Goal: Task Accomplishment & Management: Complete application form

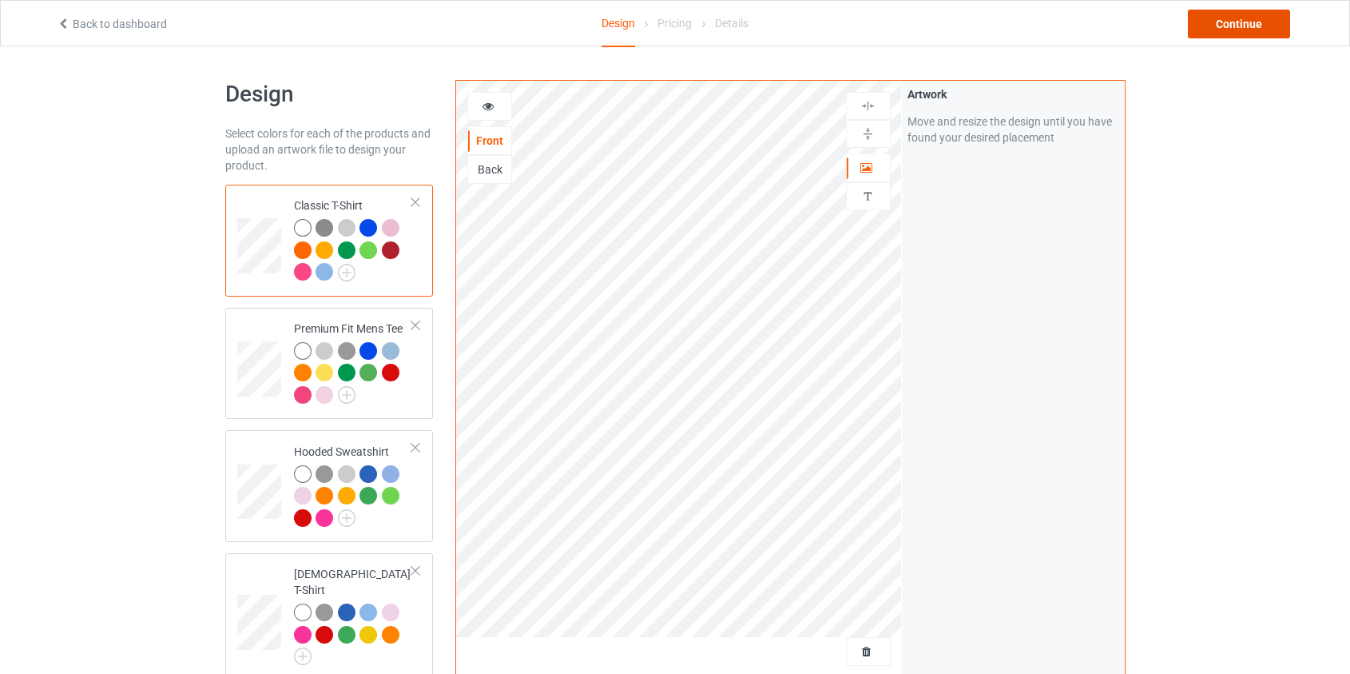
click at [1226, 24] on div "Continue" at bounding box center [1239, 24] width 102 height 29
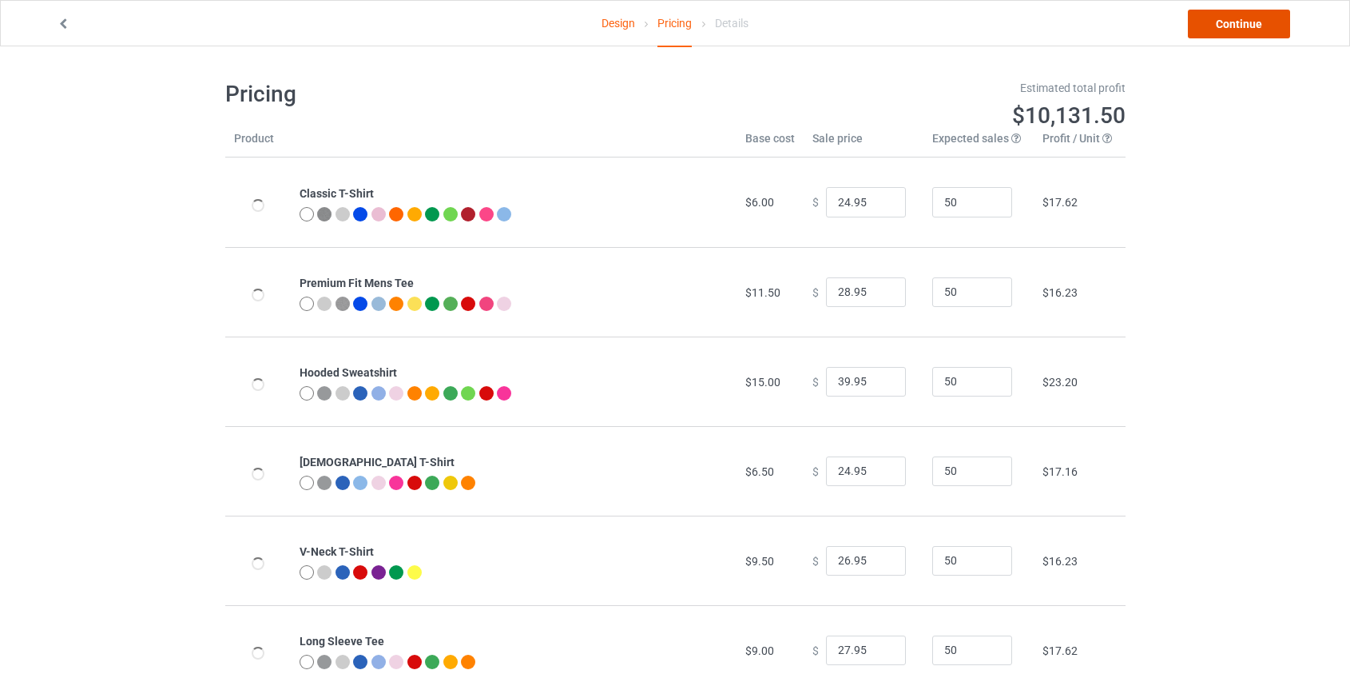
click at [1244, 25] on link "Continue" at bounding box center [1239, 24] width 102 height 29
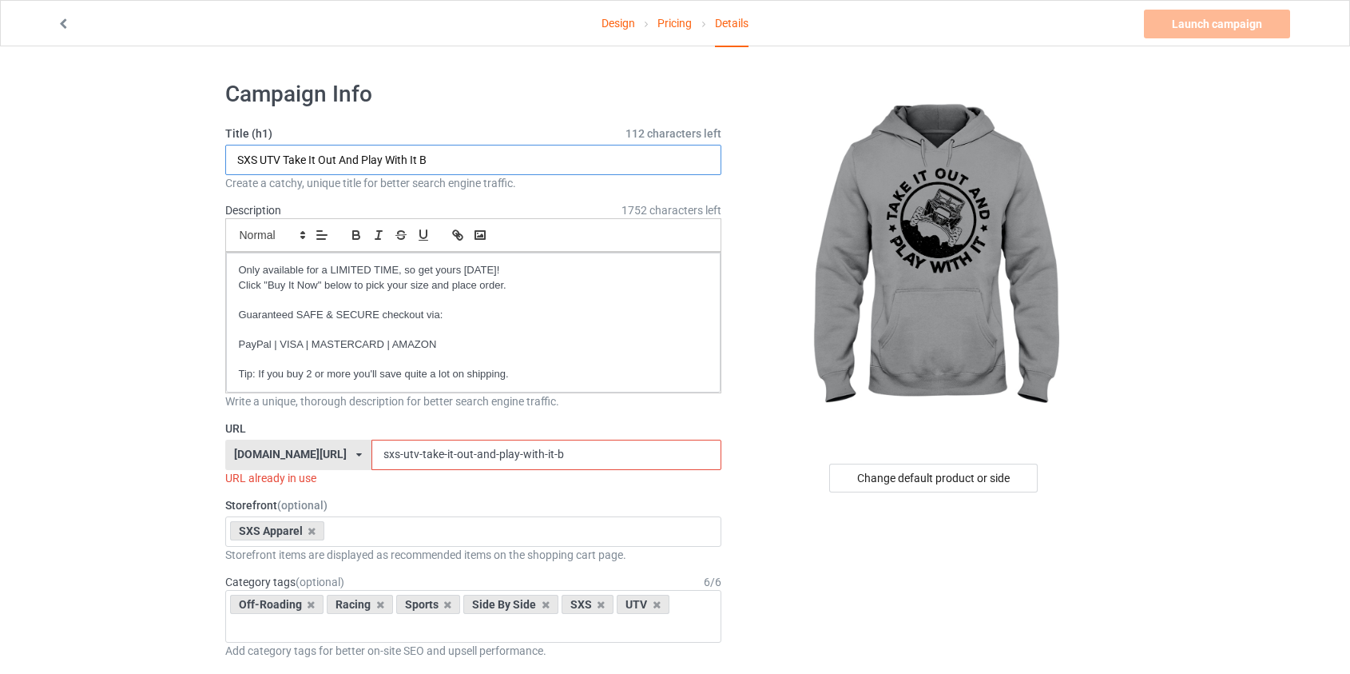
click at [441, 153] on input "SXS UTV Take It Out And Play With It B" at bounding box center [473, 160] width 497 height 30
type input "SXS UTV Take It Out And Play With It"
click at [372, 452] on input "sxs-utv-take-it-out-and-play-with-it-b" at bounding box center [547, 454] width 350 height 30
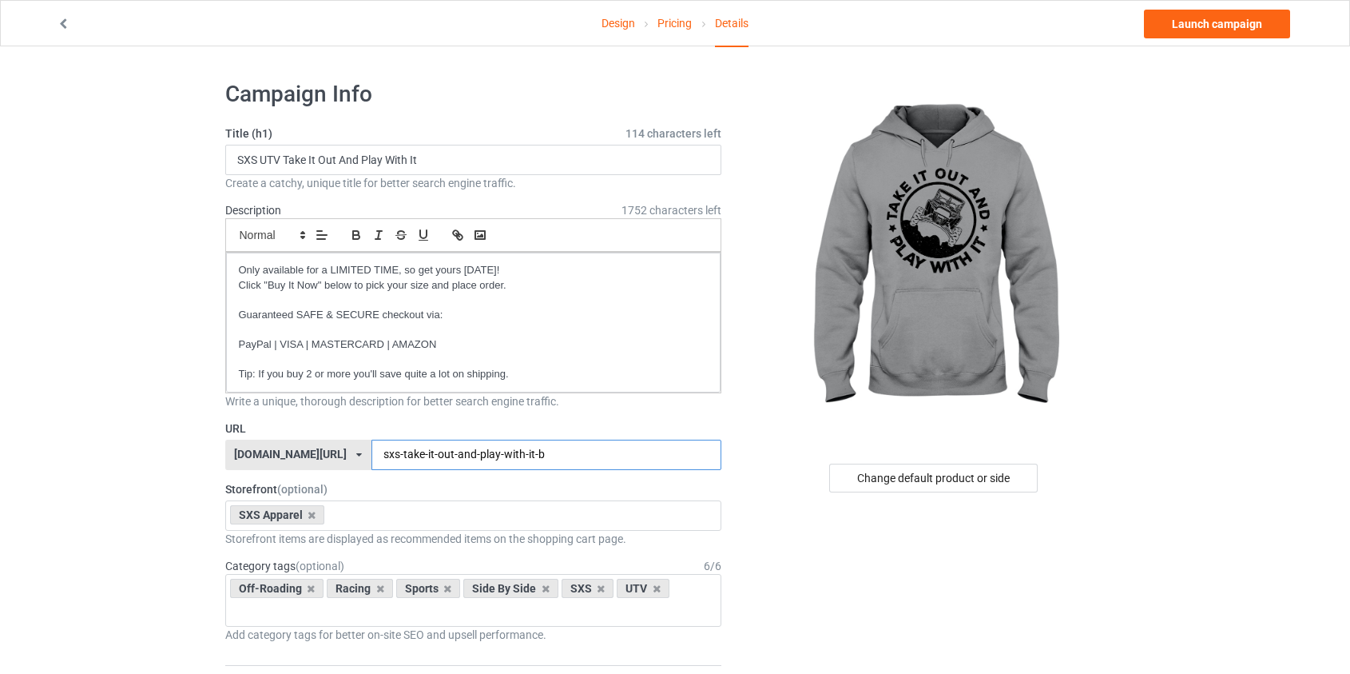
drag, startPoint x: 380, startPoint y: 449, endPoint x: 793, endPoint y: 431, distance: 412.7
type input "sxs-take"
click at [423, 330] on p at bounding box center [474, 329] width 470 height 15
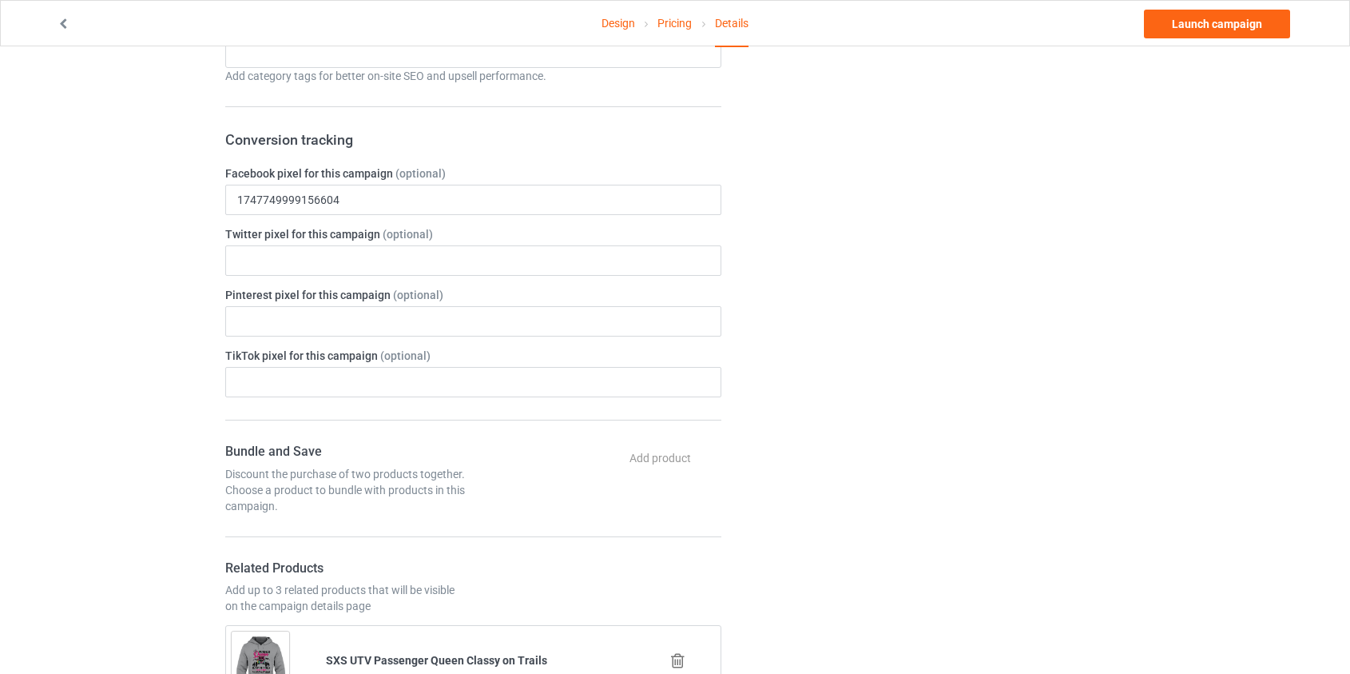
scroll to position [1815, 0]
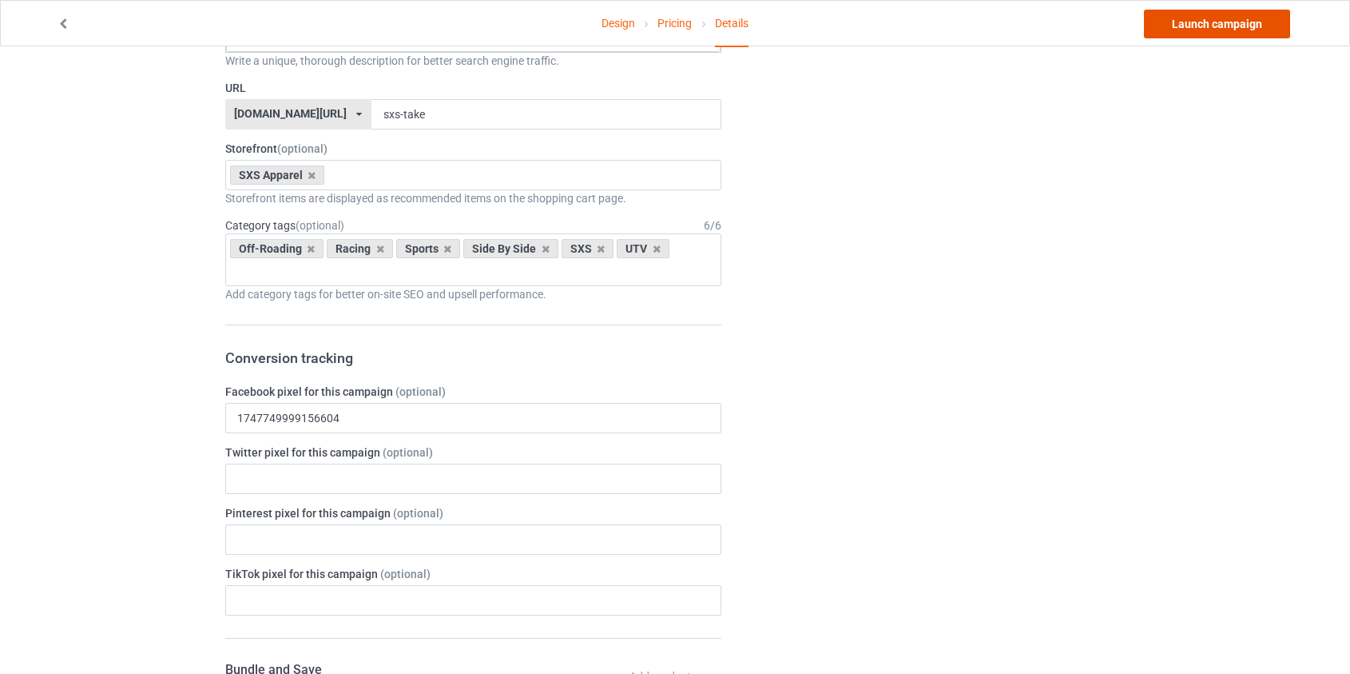
click at [1200, 25] on link "Launch campaign" at bounding box center [1217, 24] width 146 height 29
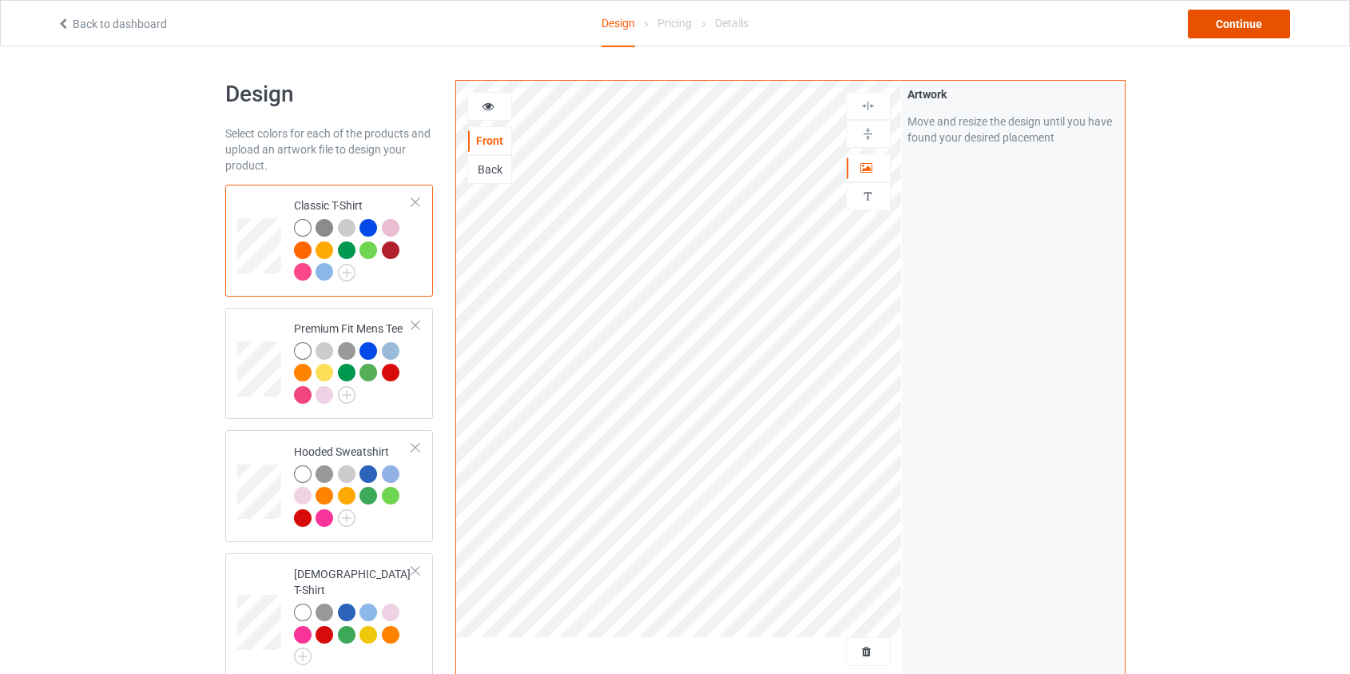
click at [1223, 25] on div "Continue" at bounding box center [1239, 24] width 102 height 29
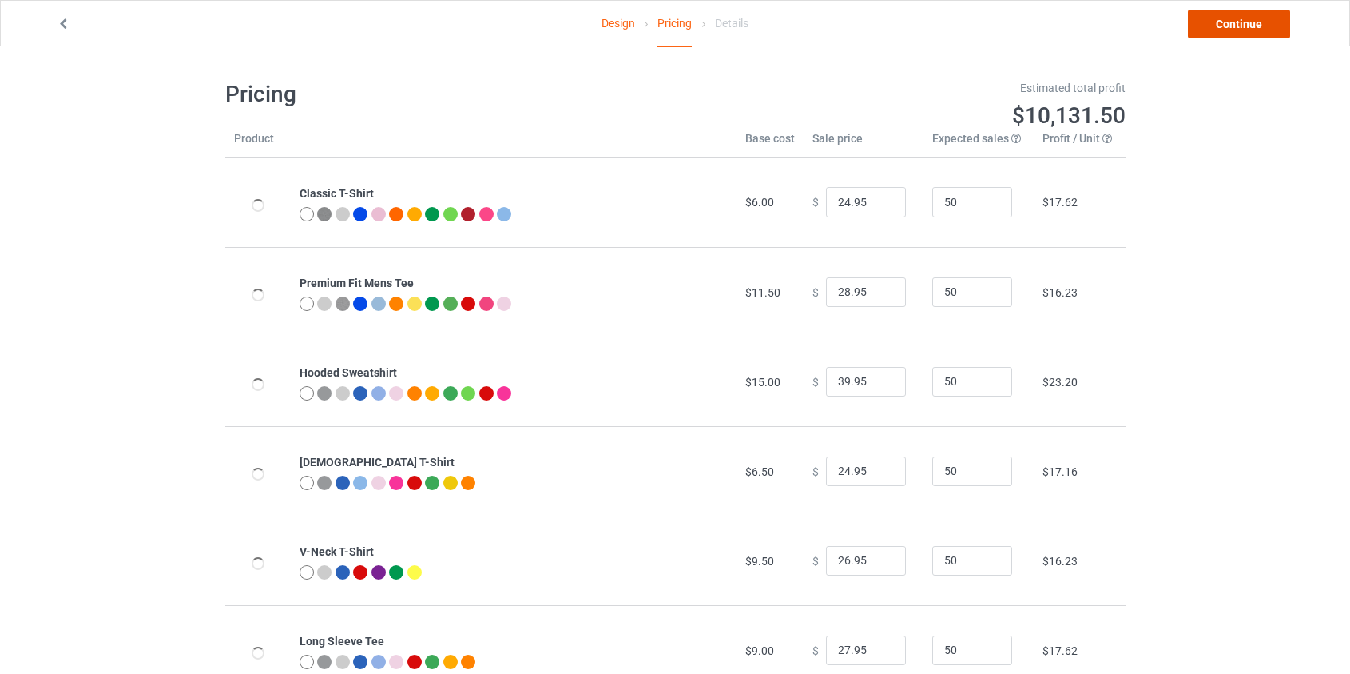
click at [1225, 34] on link "Continue" at bounding box center [1239, 24] width 102 height 29
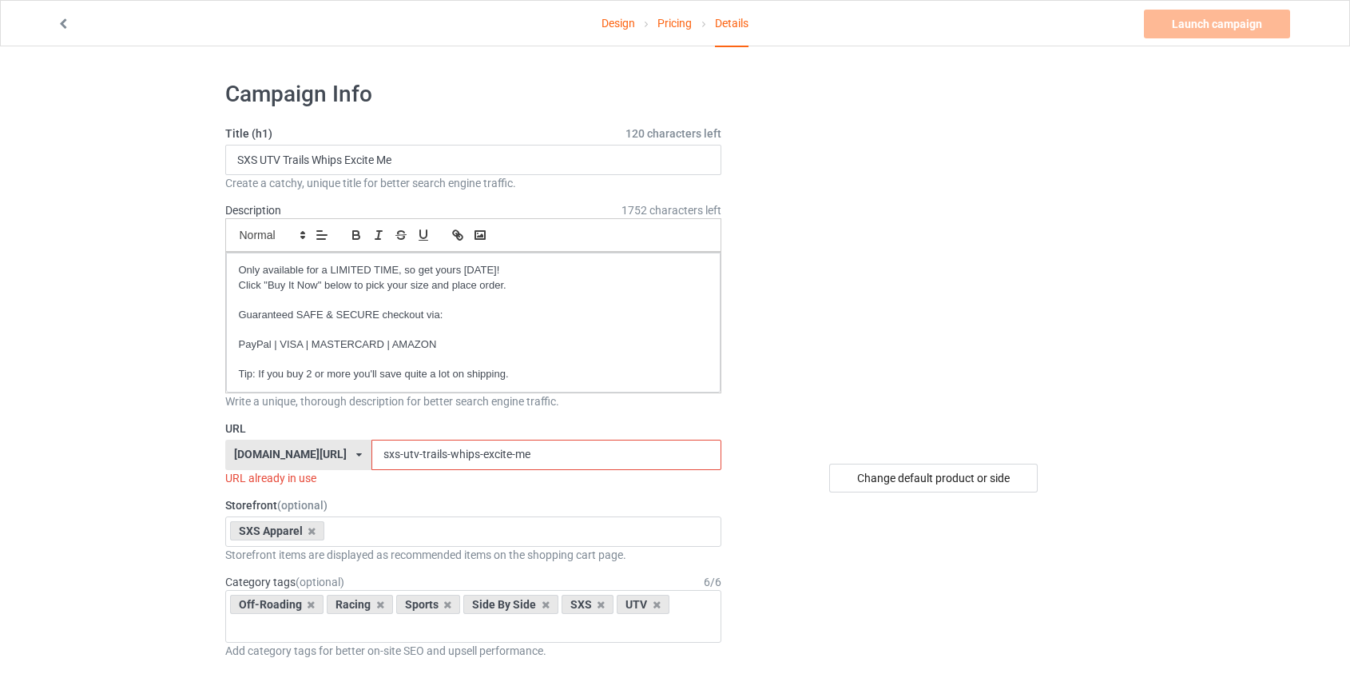
click at [372, 455] on input "sxs-utv-trails-whips-excite-me" at bounding box center [547, 454] width 350 height 30
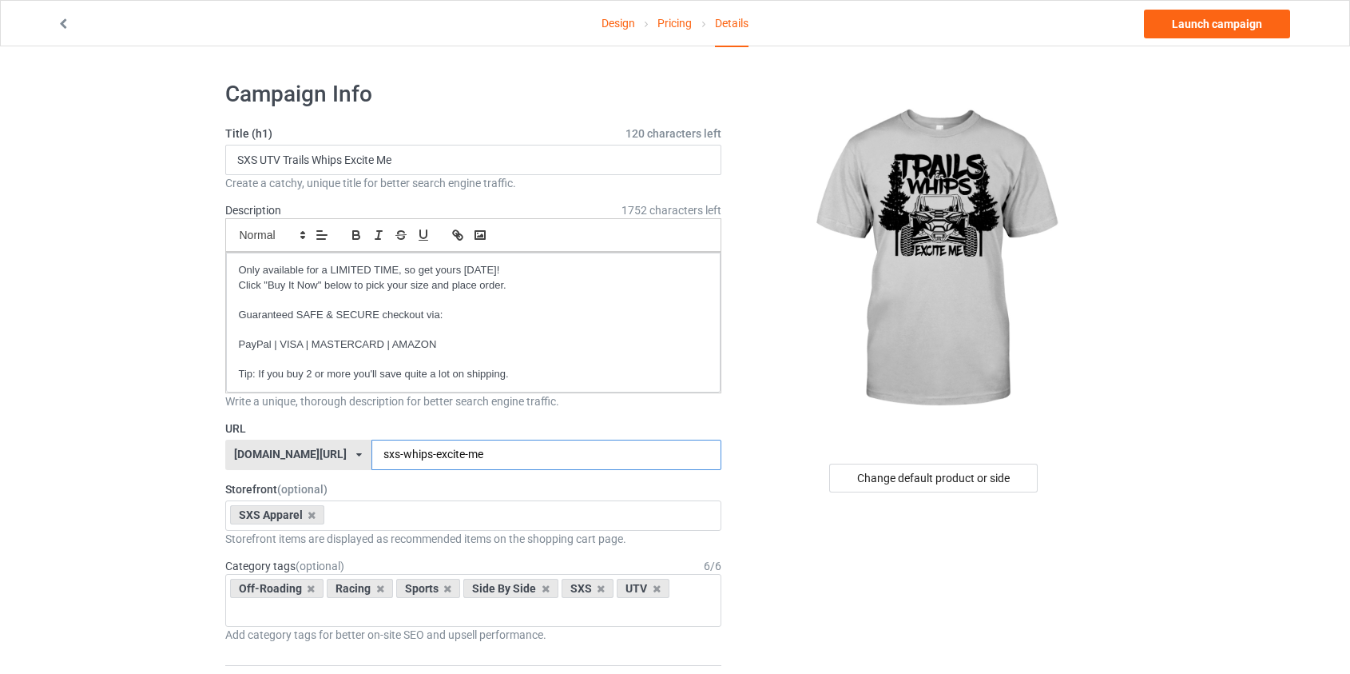
drag, startPoint x: 386, startPoint y: 457, endPoint x: 610, endPoint y: 449, distance: 223.9
click at [604, 451] on input "sxs-whips-excite-me" at bounding box center [547, 454] width 350 height 30
type input "sxs-whips"
click at [946, 476] on div "Change default product or side" at bounding box center [933, 477] width 209 height 29
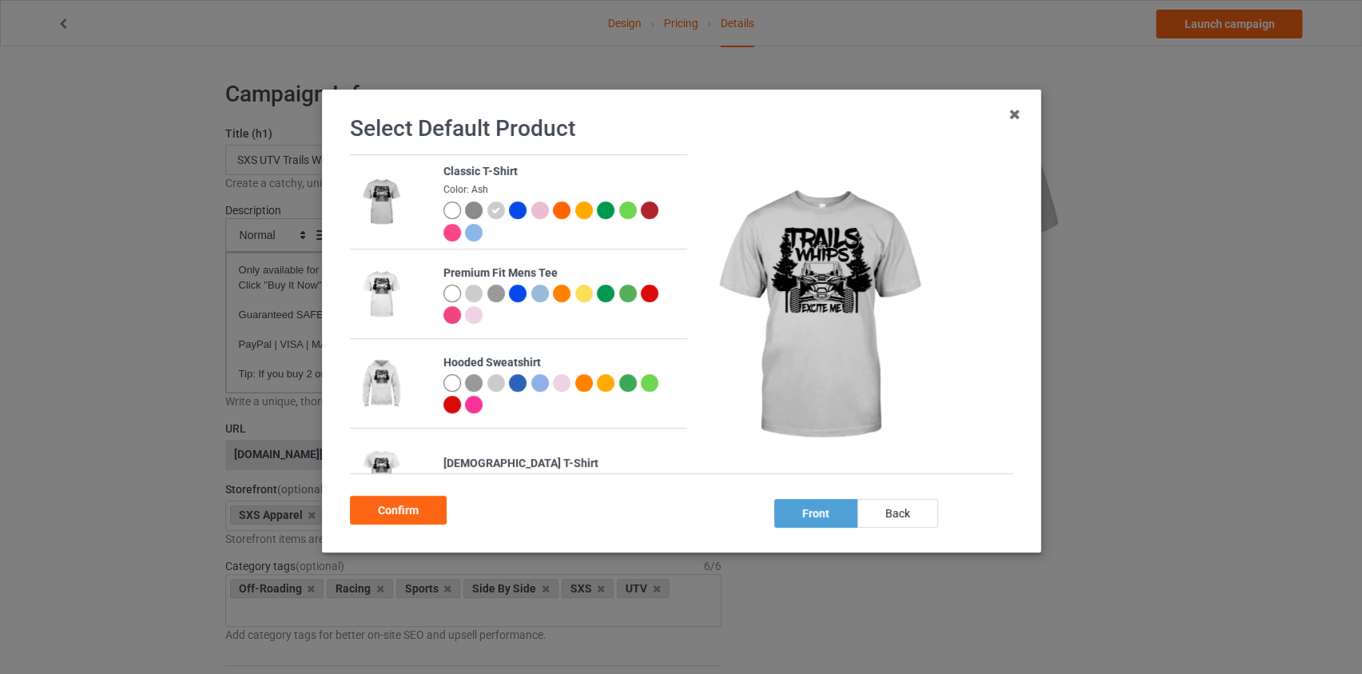
click at [471, 382] on div at bounding box center [474, 383] width 18 height 18
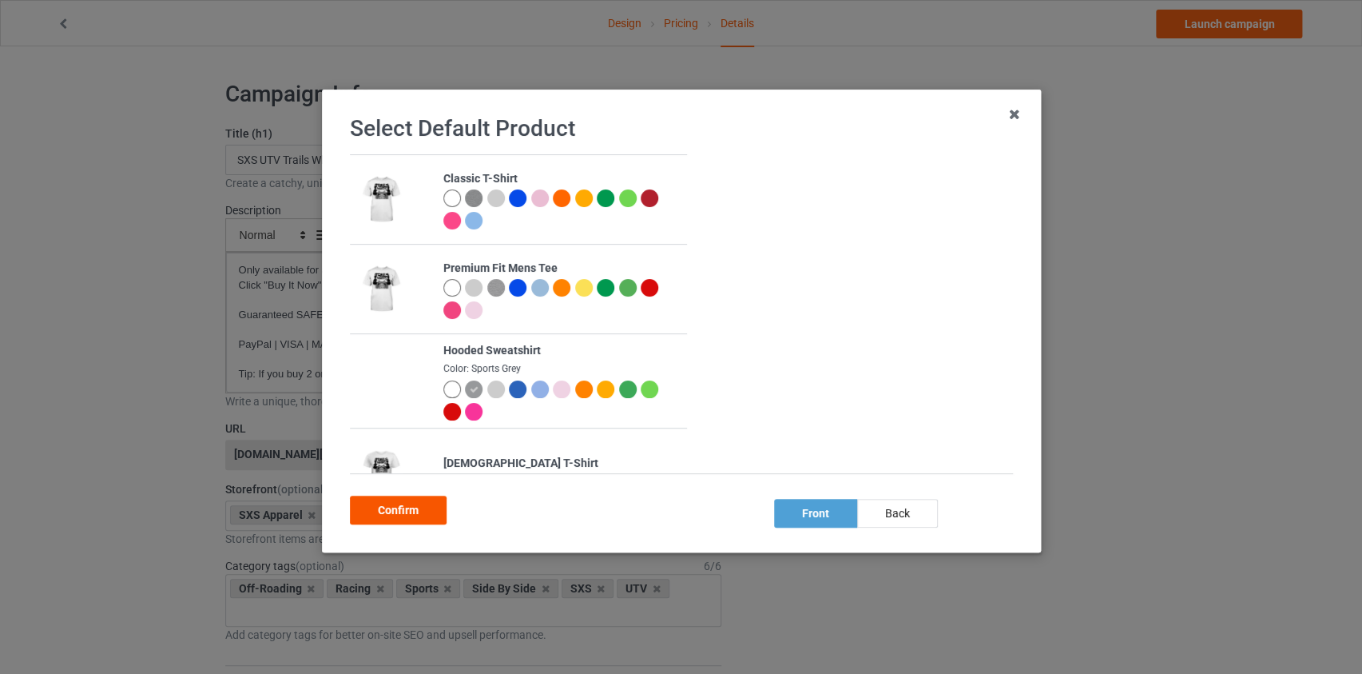
click at [420, 507] on div "Confirm" at bounding box center [398, 509] width 97 height 29
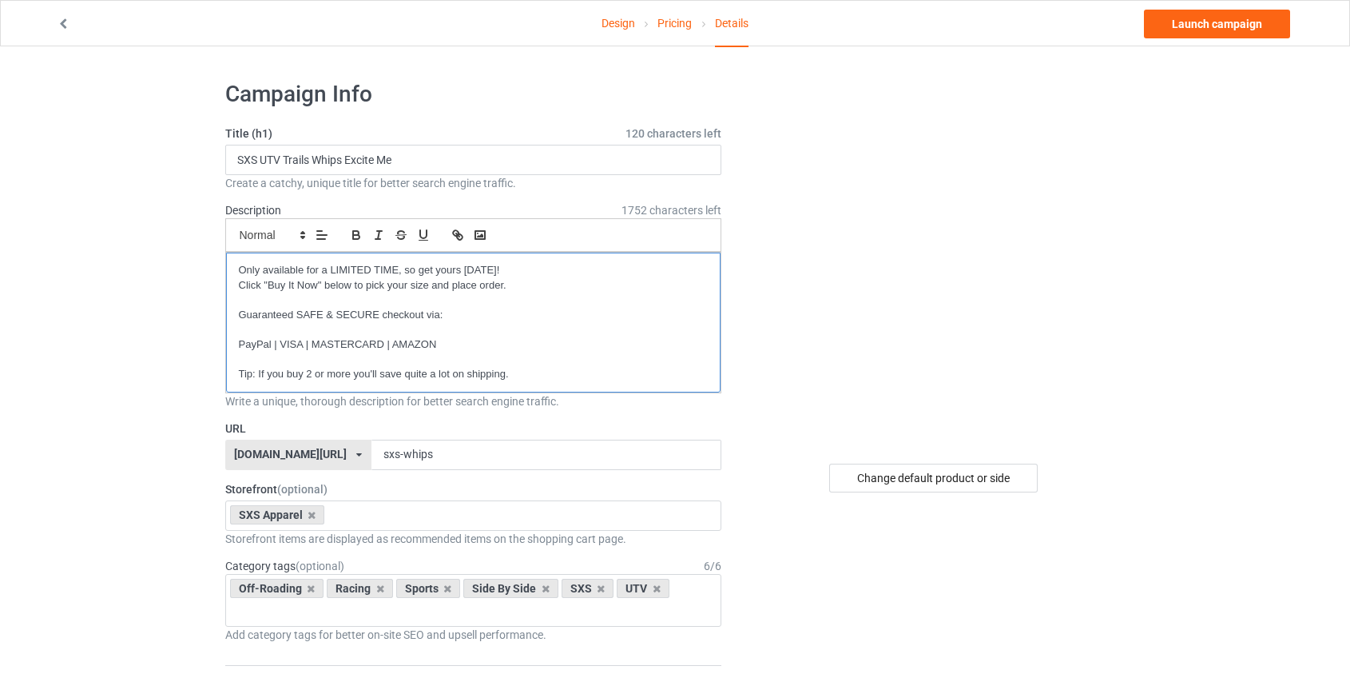
click at [376, 340] on p "PayPal | VISA | MASTERCARD | AMAZON" at bounding box center [474, 344] width 470 height 15
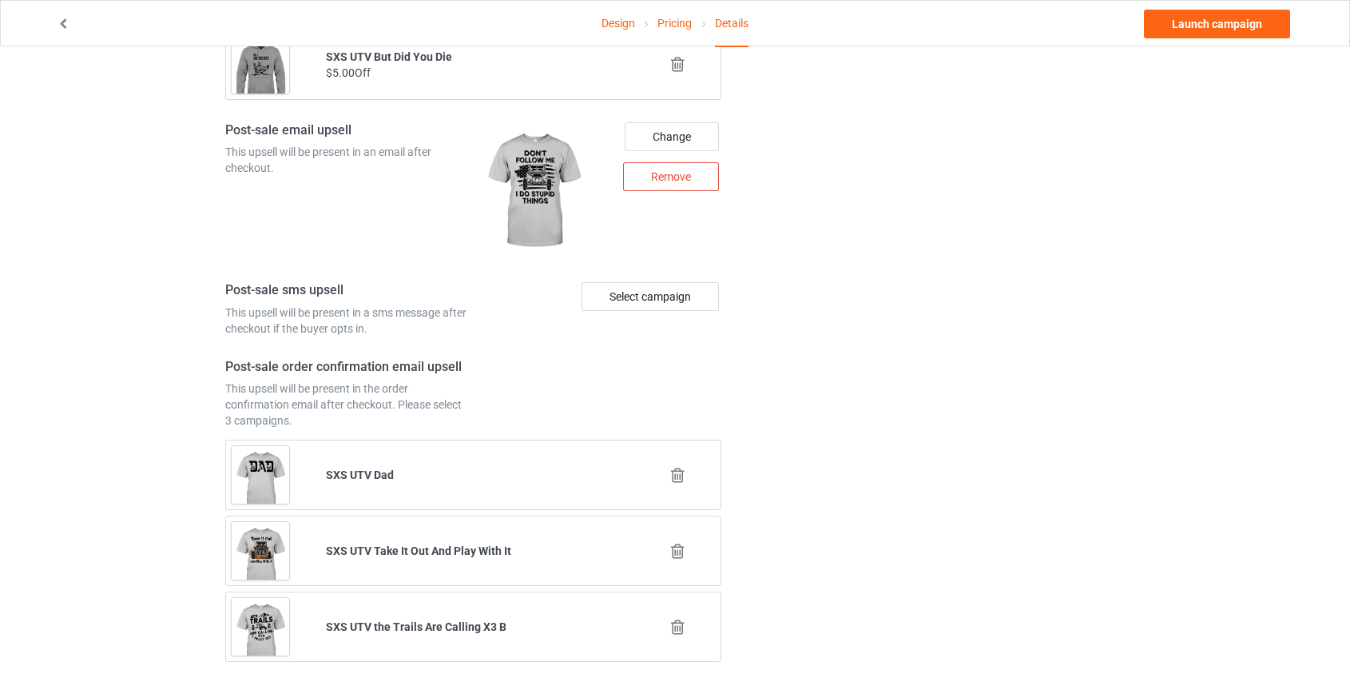
scroll to position [3431, 0]
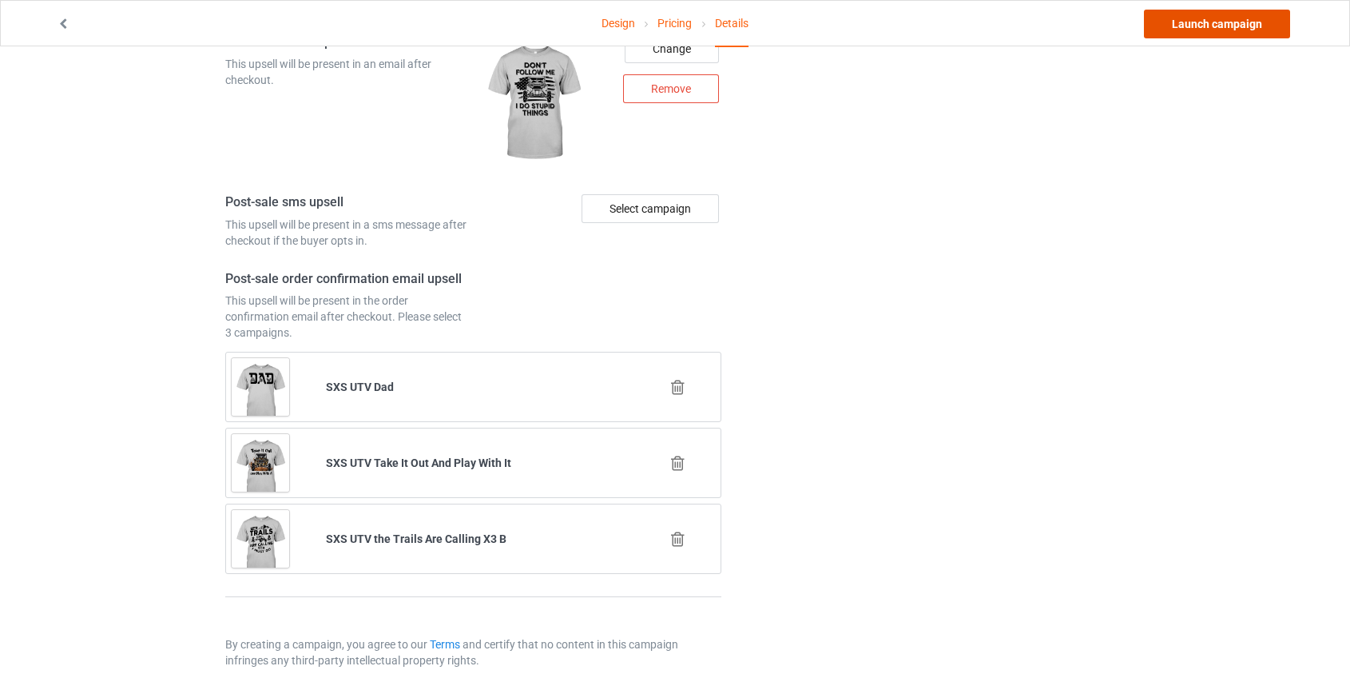
click at [1203, 22] on link "Launch campaign" at bounding box center [1217, 24] width 146 height 29
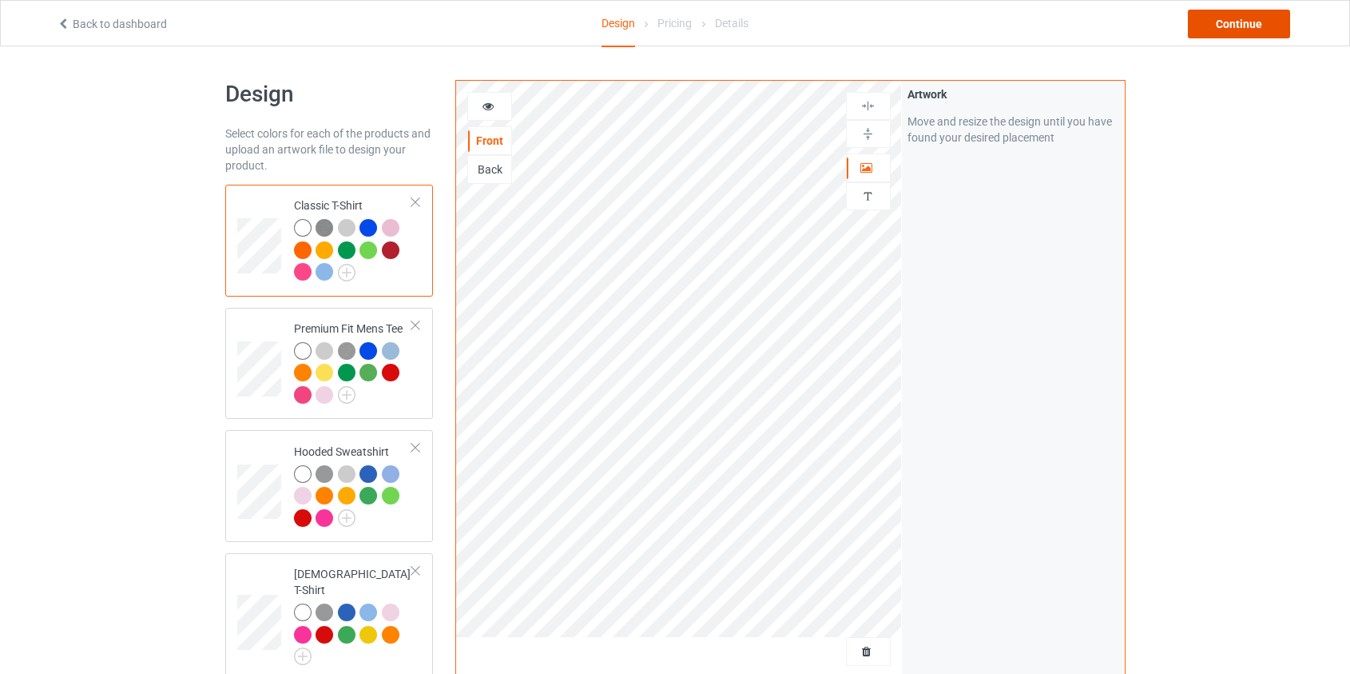
click at [1262, 13] on div "Continue" at bounding box center [1239, 24] width 102 height 29
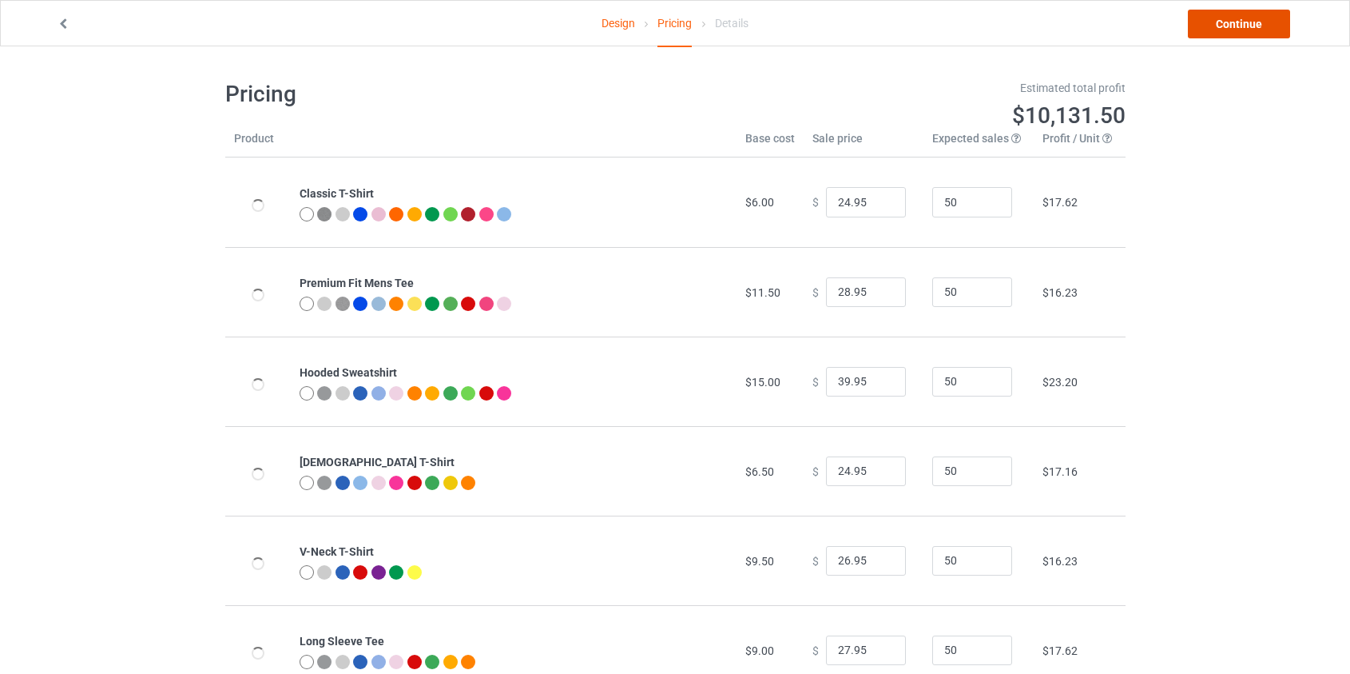
click at [1242, 35] on link "Continue" at bounding box center [1239, 24] width 102 height 29
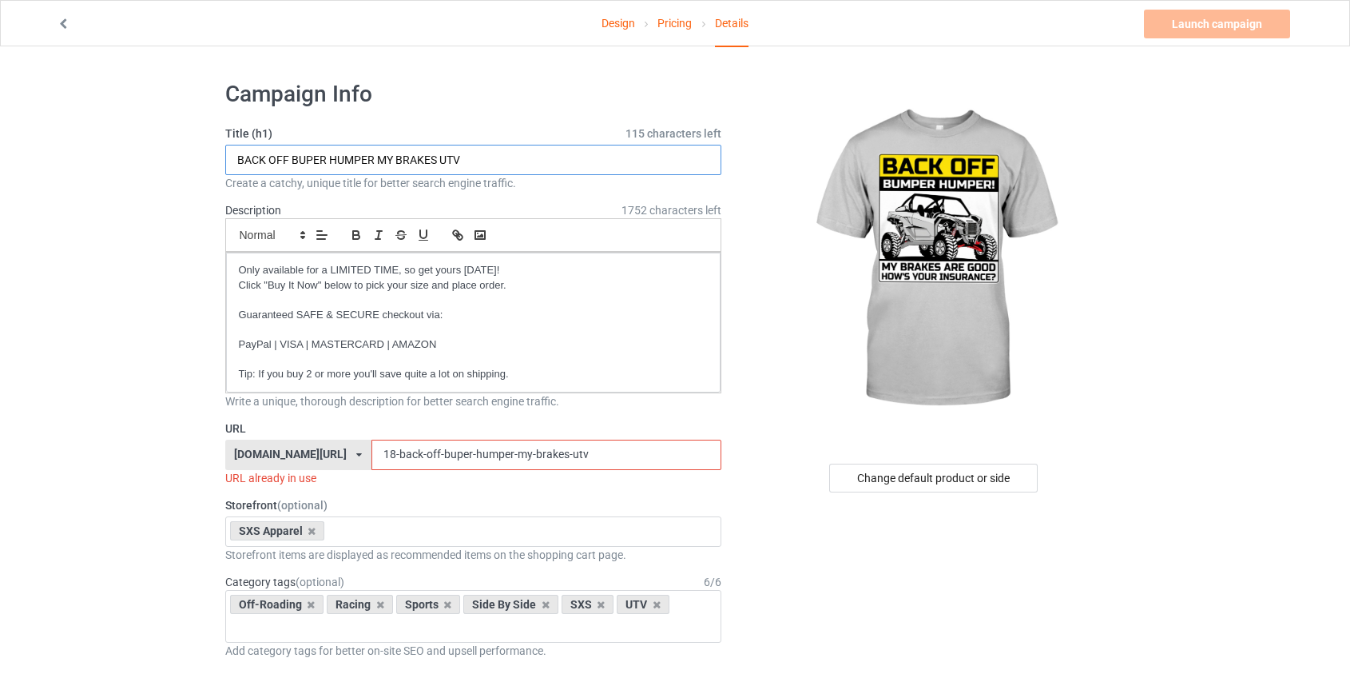
drag, startPoint x: 266, startPoint y: 157, endPoint x: 246, endPoint y: 160, distance: 20.2
click at [246, 160] on input "BACK OFF BUPER HUMPER MY BRAKES UTV" at bounding box center [473, 160] width 497 height 30
type input "SXS Back Off Bumper Humper"
drag, startPoint x: 463, startPoint y: 453, endPoint x: 77, endPoint y: 448, distance: 385.9
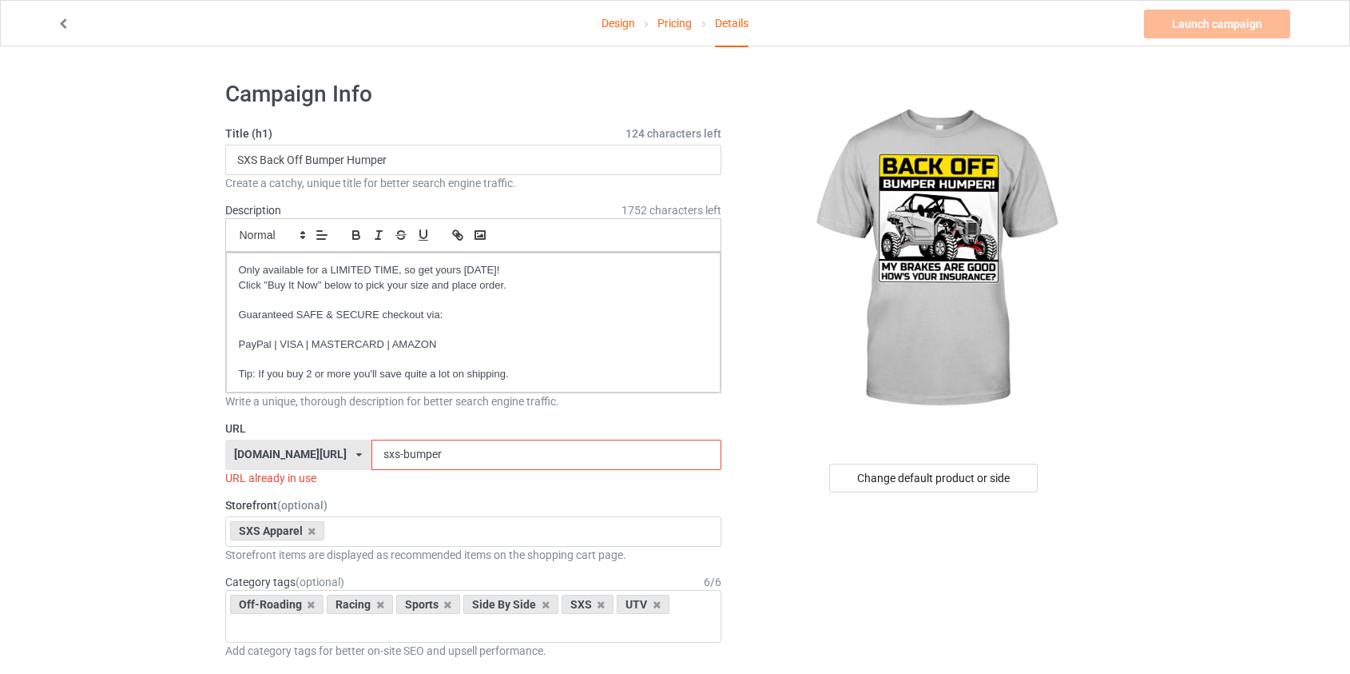
drag, startPoint x: 418, startPoint y: 460, endPoint x: 359, endPoint y: 453, distance: 59.6
click at [372, 453] on input "sxs-bumper" at bounding box center [547, 454] width 350 height 30
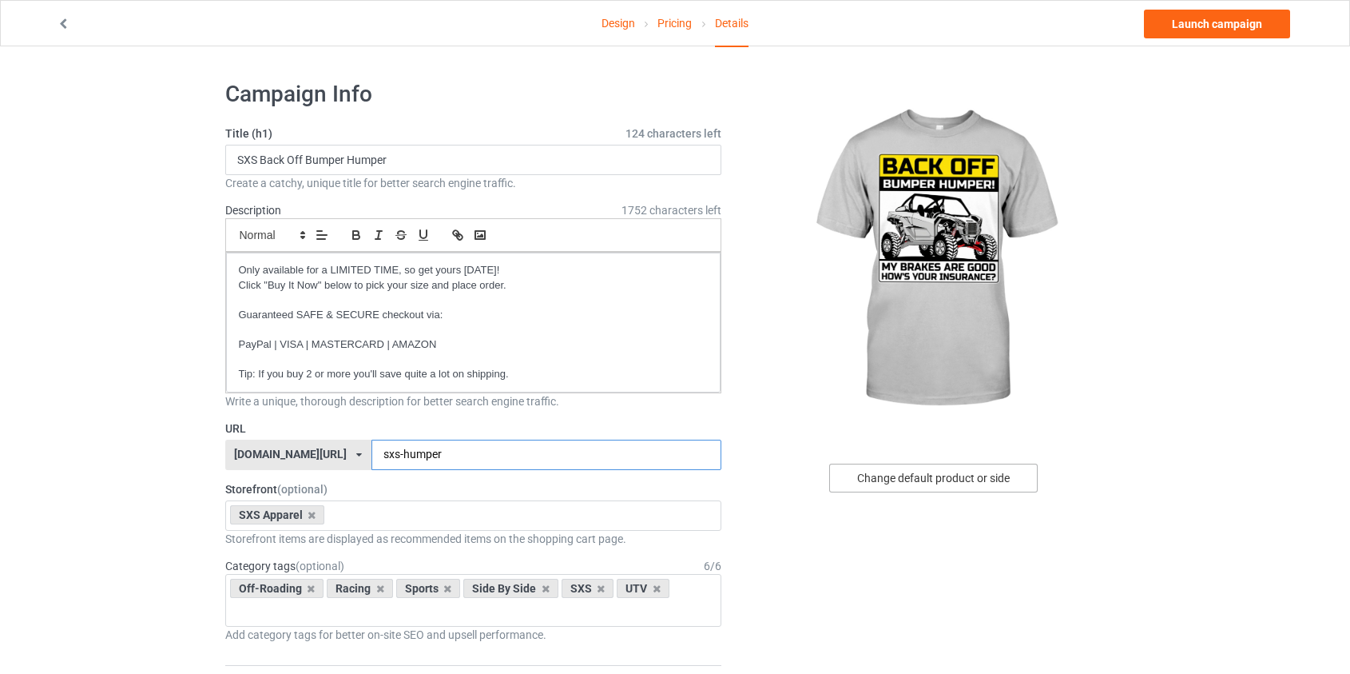
type input "sxs-humper"
click at [959, 465] on div "Change default product or side" at bounding box center [933, 477] width 209 height 29
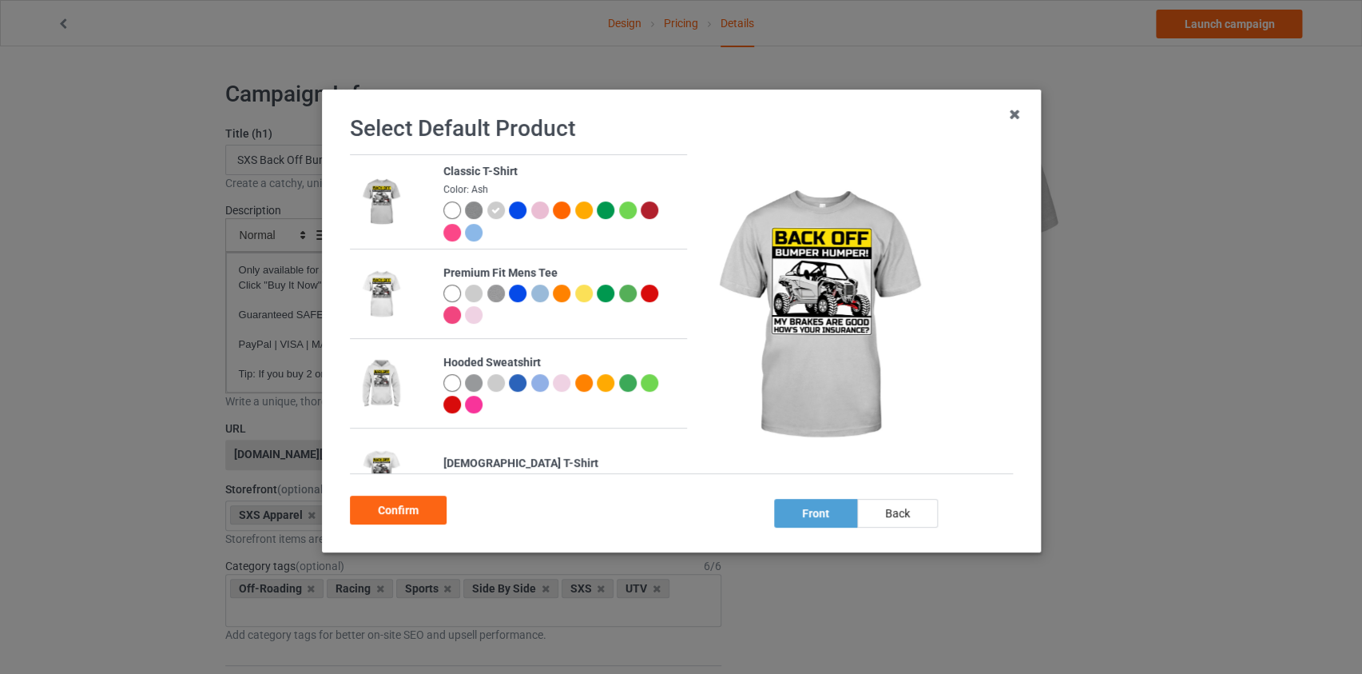
click at [473, 379] on div at bounding box center [474, 383] width 18 height 18
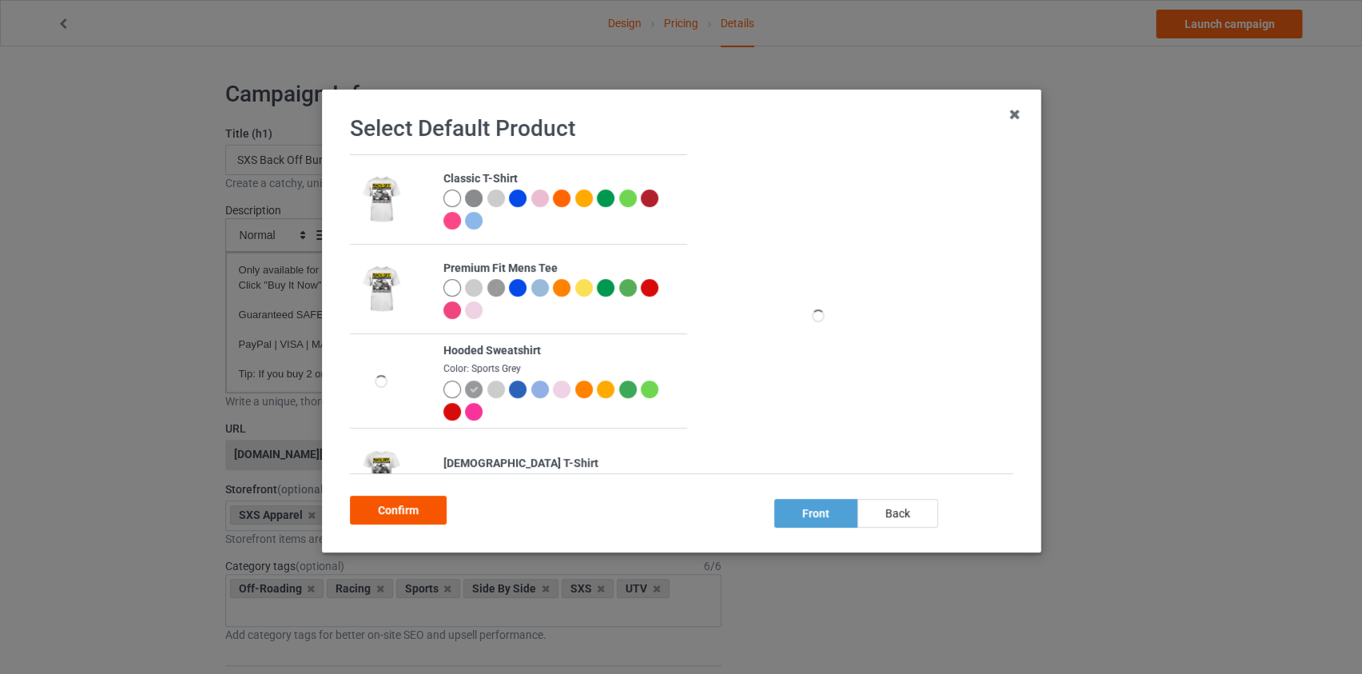
click at [401, 503] on div "Confirm" at bounding box center [398, 509] width 97 height 29
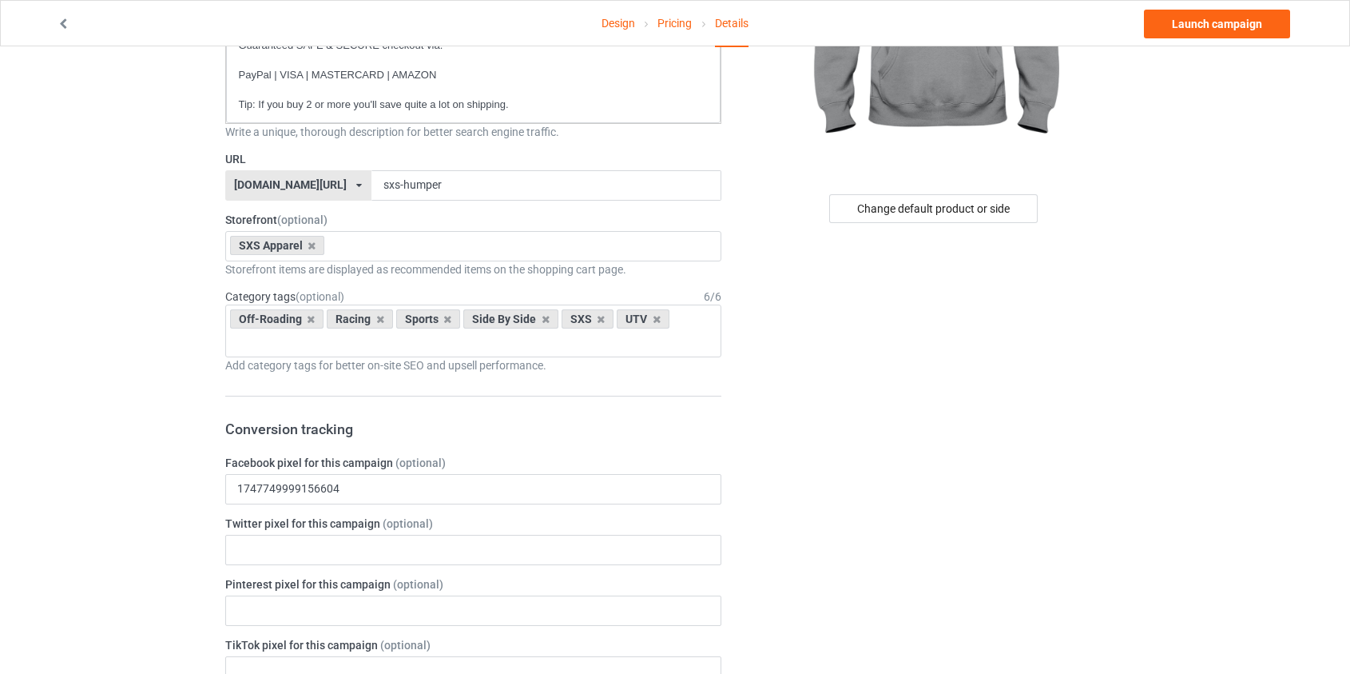
scroll to position [72, 0]
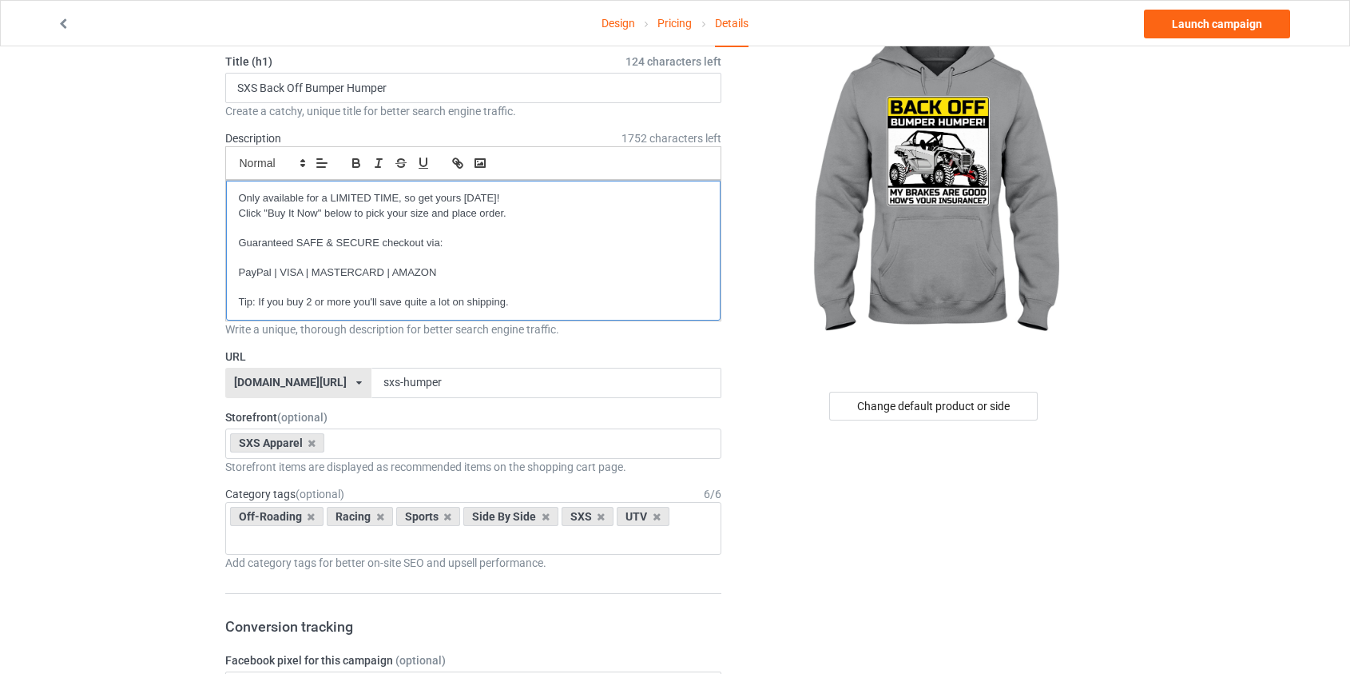
click at [396, 236] on p "Guaranteed SAFE & SECURE checkout via:" at bounding box center [474, 243] width 470 height 15
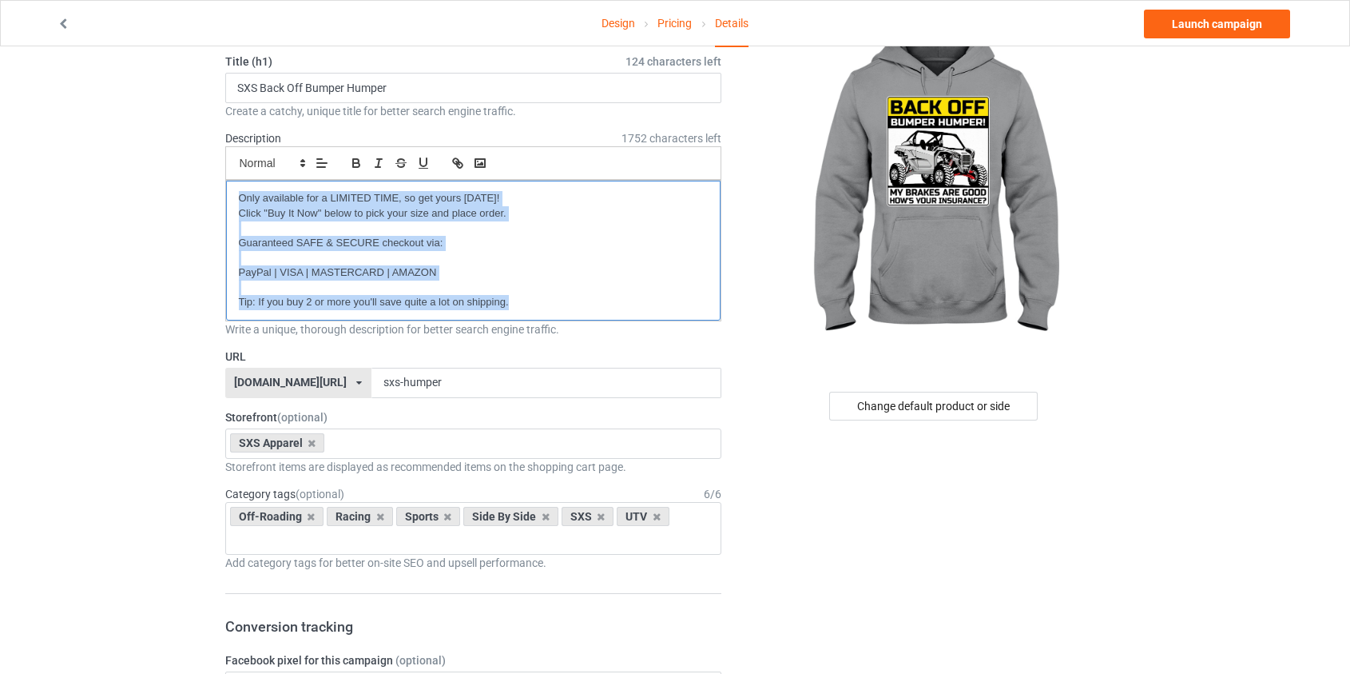
scroll to position [0, 0]
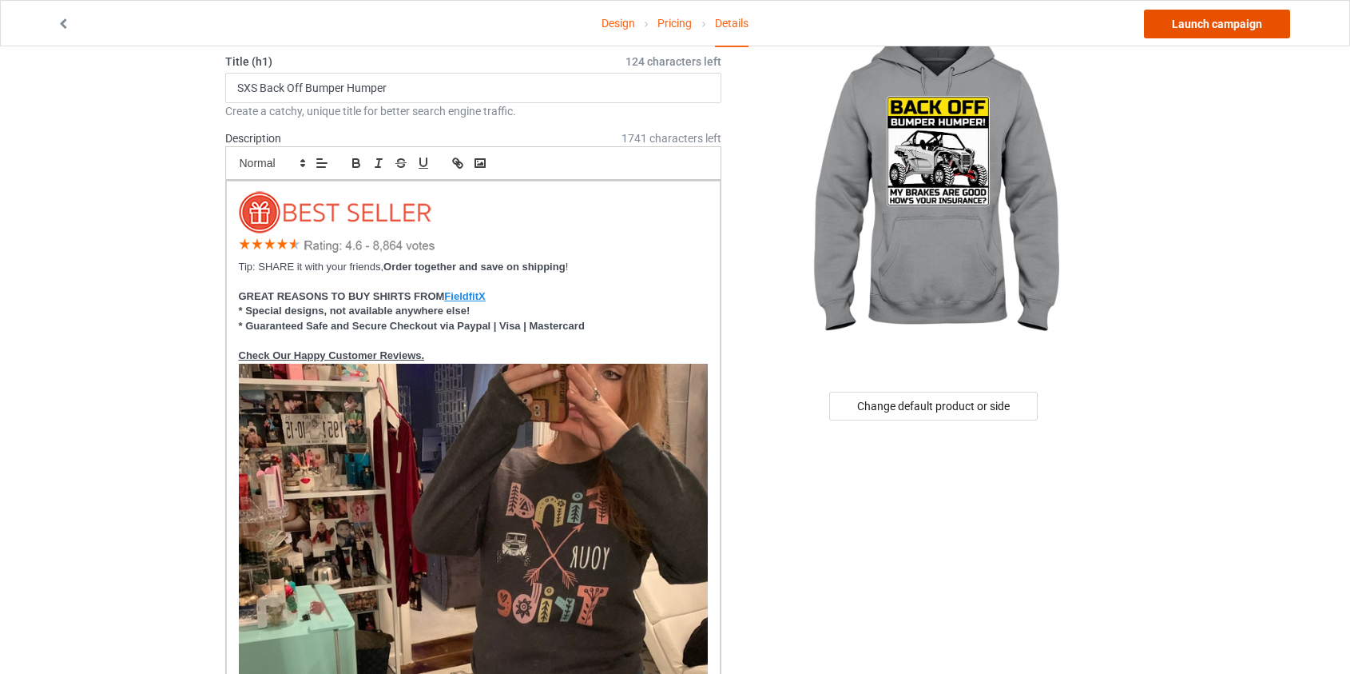
click at [1224, 28] on link "Launch campaign" at bounding box center [1217, 24] width 146 height 29
